Goal: Task Accomplishment & Management: Use online tool/utility

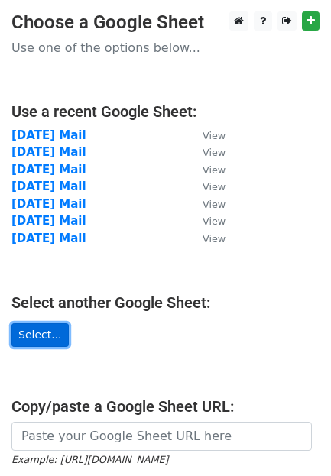
click at [46, 328] on link "Select..." at bounding box center [39, 335] width 57 height 24
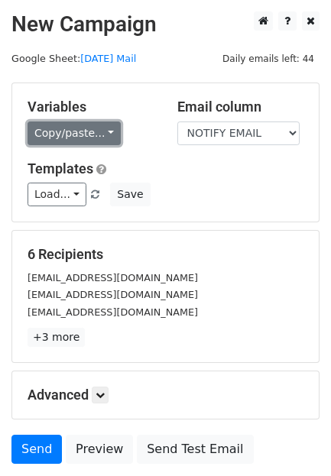
click at [72, 130] on link "Copy/paste..." at bounding box center [74, 134] width 93 height 24
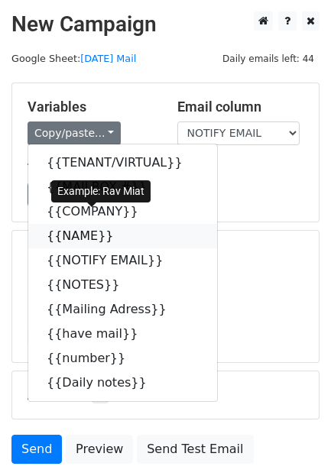
click at [54, 224] on link "{{NAME}}" at bounding box center [122, 236] width 189 height 24
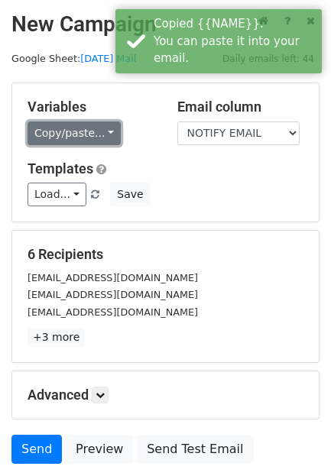
click at [60, 122] on link "Copy/paste..." at bounding box center [74, 134] width 93 height 24
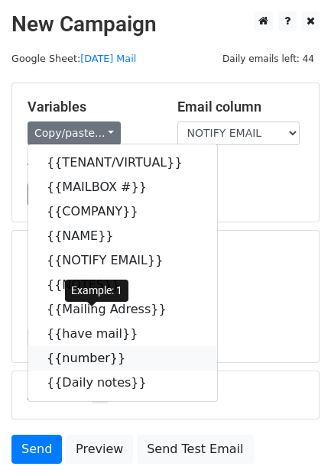
click at [63, 346] on link "{{number}}" at bounding box center [122, 358] width 189 height 24
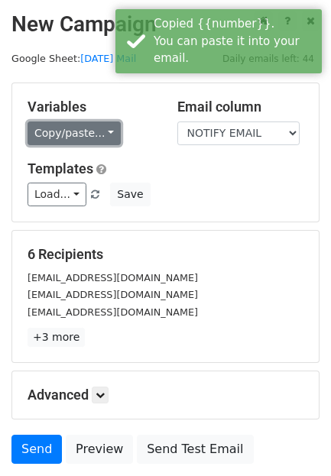
click at [63, 125] on link "Copy/paste..." at bounding box center [74, 134] width 93 height 24
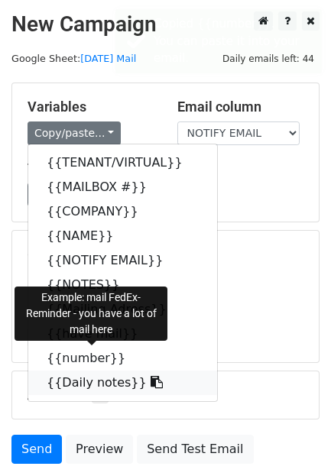
click at [57, 371] on link "{{Daily notes}}" at bounding box center [122, 383] width 189 height 24
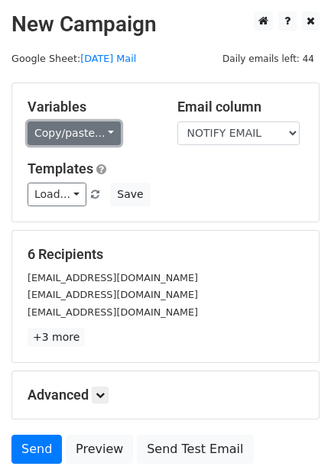
click at [63, 123] on link "Copy/paste..." at bounding box center [74, 134] width 93 height 24
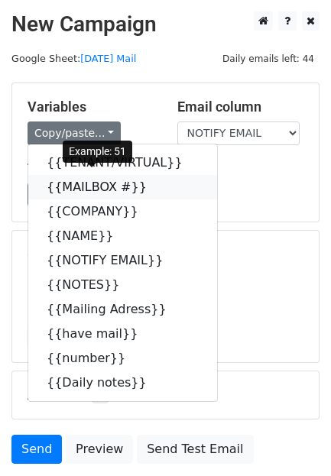
click at [76, 175] on link "{{MAILBOX #}}" at bounding box center [122, 187] width 189 height 24
